Goal: Task Accomplishment & Management: Use online tool/utility

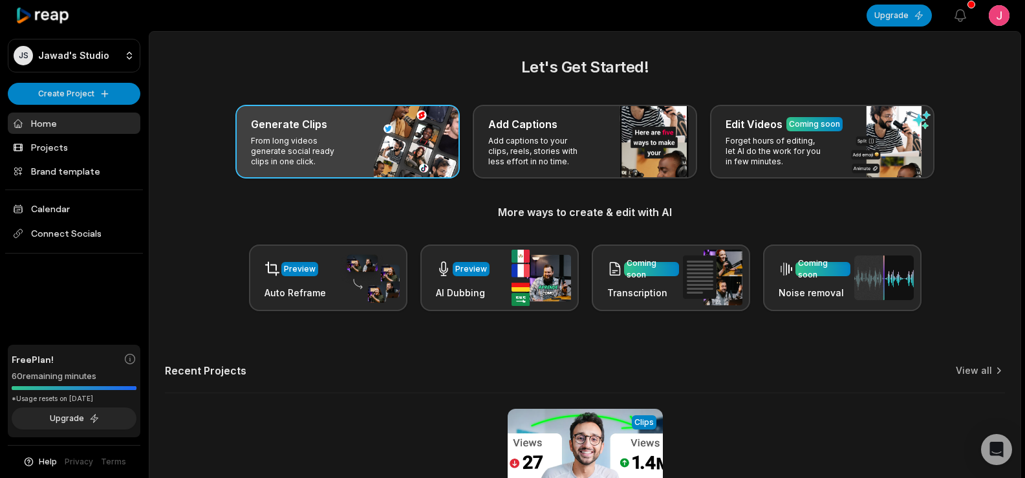
click at [326, 134] on div "Generate Clips From long videos generate social ready clips in one click." at bounding box center [347, 142] width 224 height 74
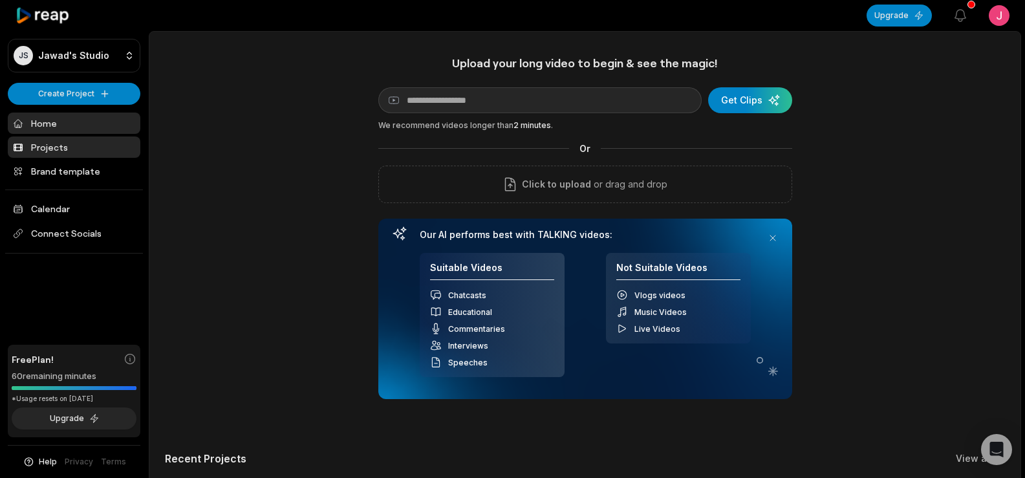
click at [61, 149] on link "Projects" at bounding box center [74, 147] width 133 height 21
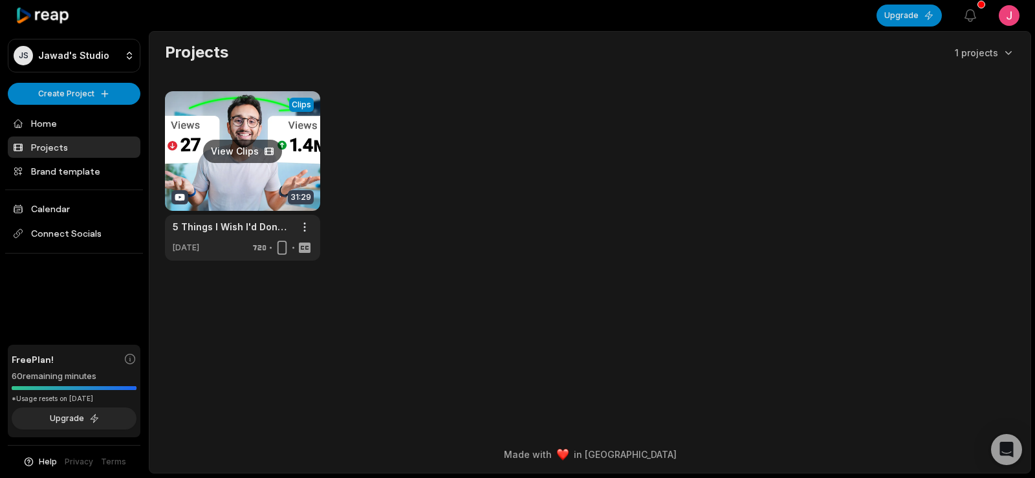
click at [250, 170] on link at bounding box center [242, 176] width 155 height 170
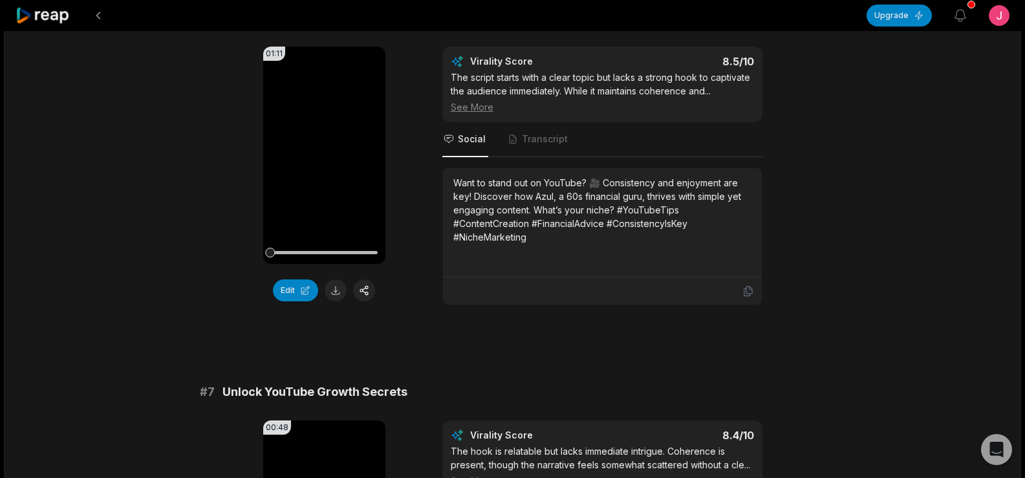
scroll to position [1953, 0]
